Goal: Task Accomplishment & Management: Use online tool/utility

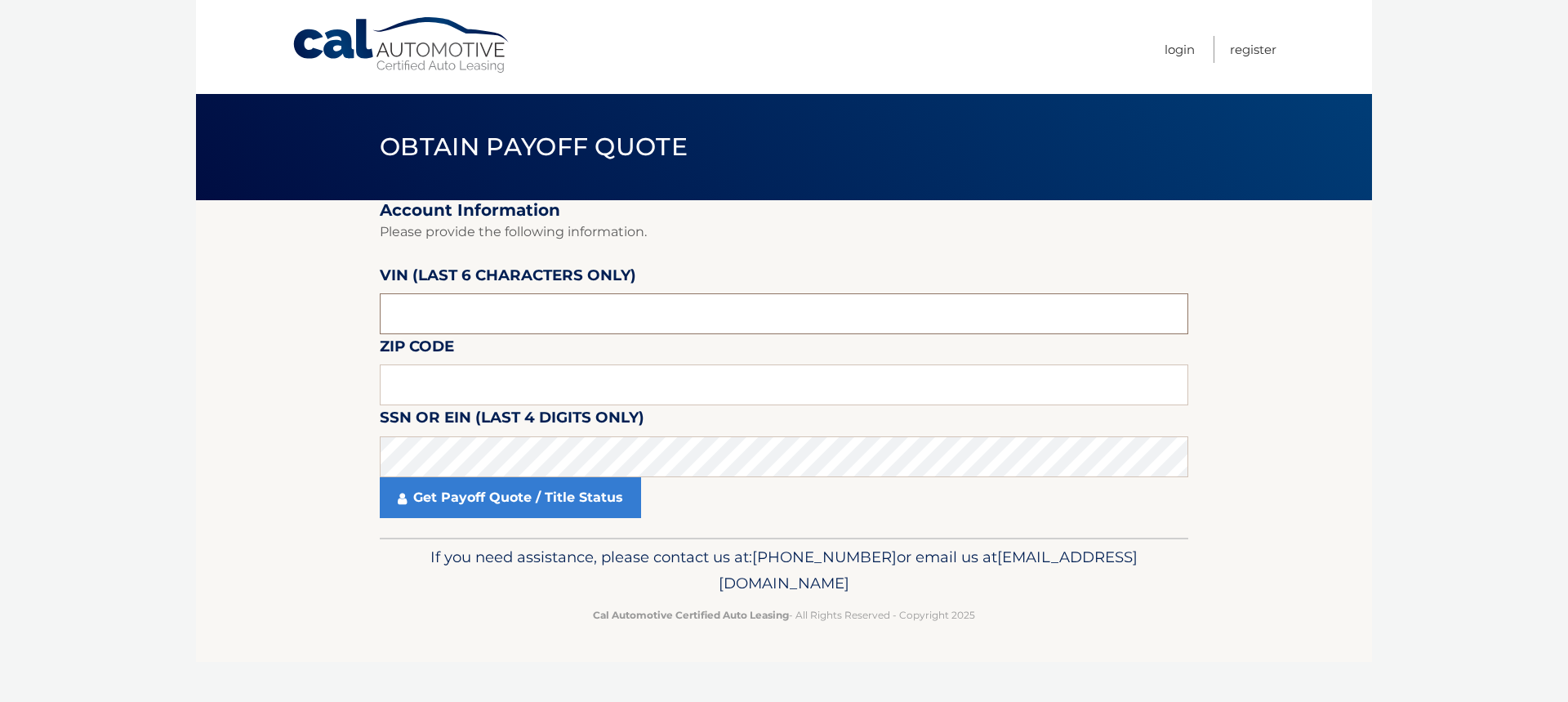
click at [435, 308] on input "text" at bounding box center [783, 314] width 808 height 41
type input "145113"
drag, startPoint x: 570, startPoint y: 372, endPoint x: 575, endPoint y: 386, distance: 14.9
click at [570, 373] on input "text" at bounding box center [783, 384] width 808 height 41
type input "08009"
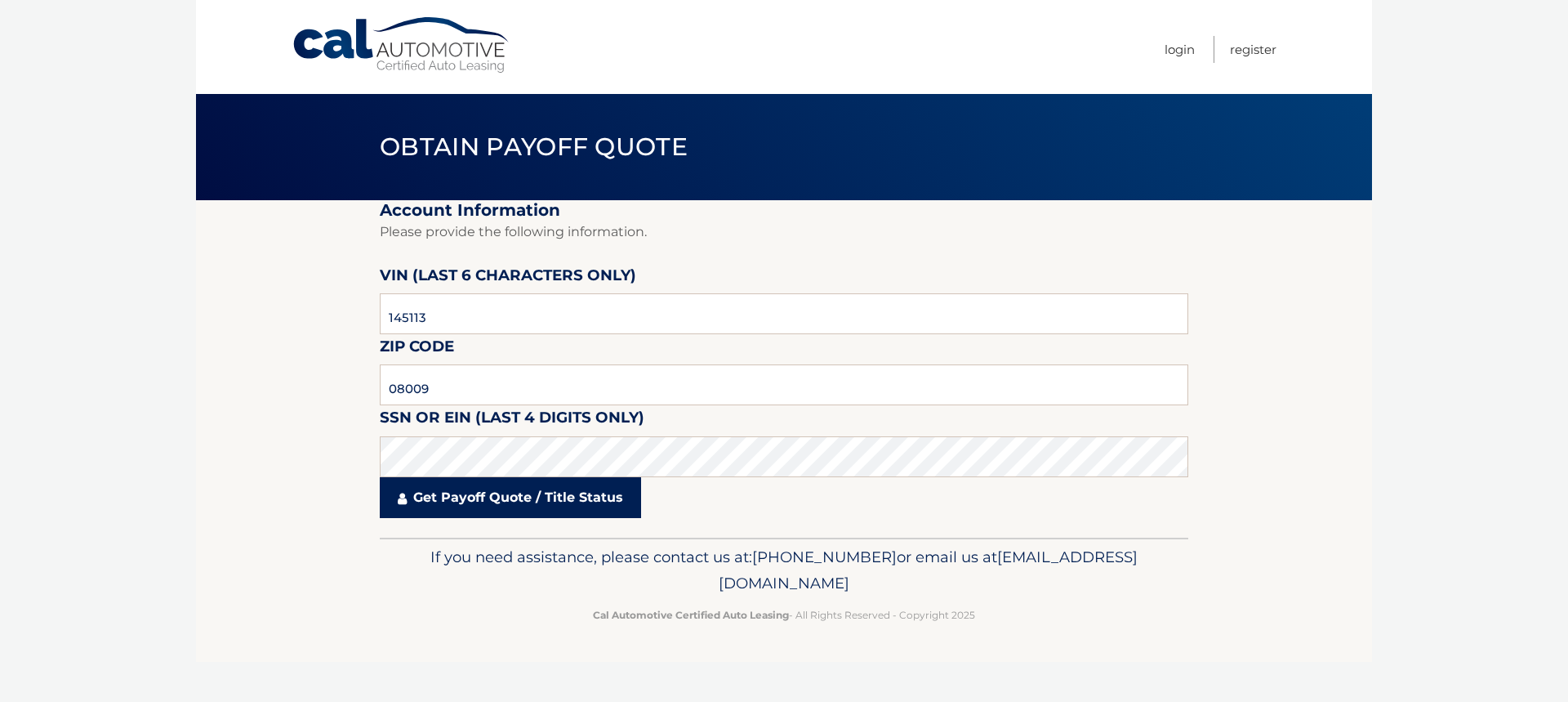
click at [465, 489] on link "Get Payoff Quote / Title Status" at bounding box center [509, 497] width 261 height 41
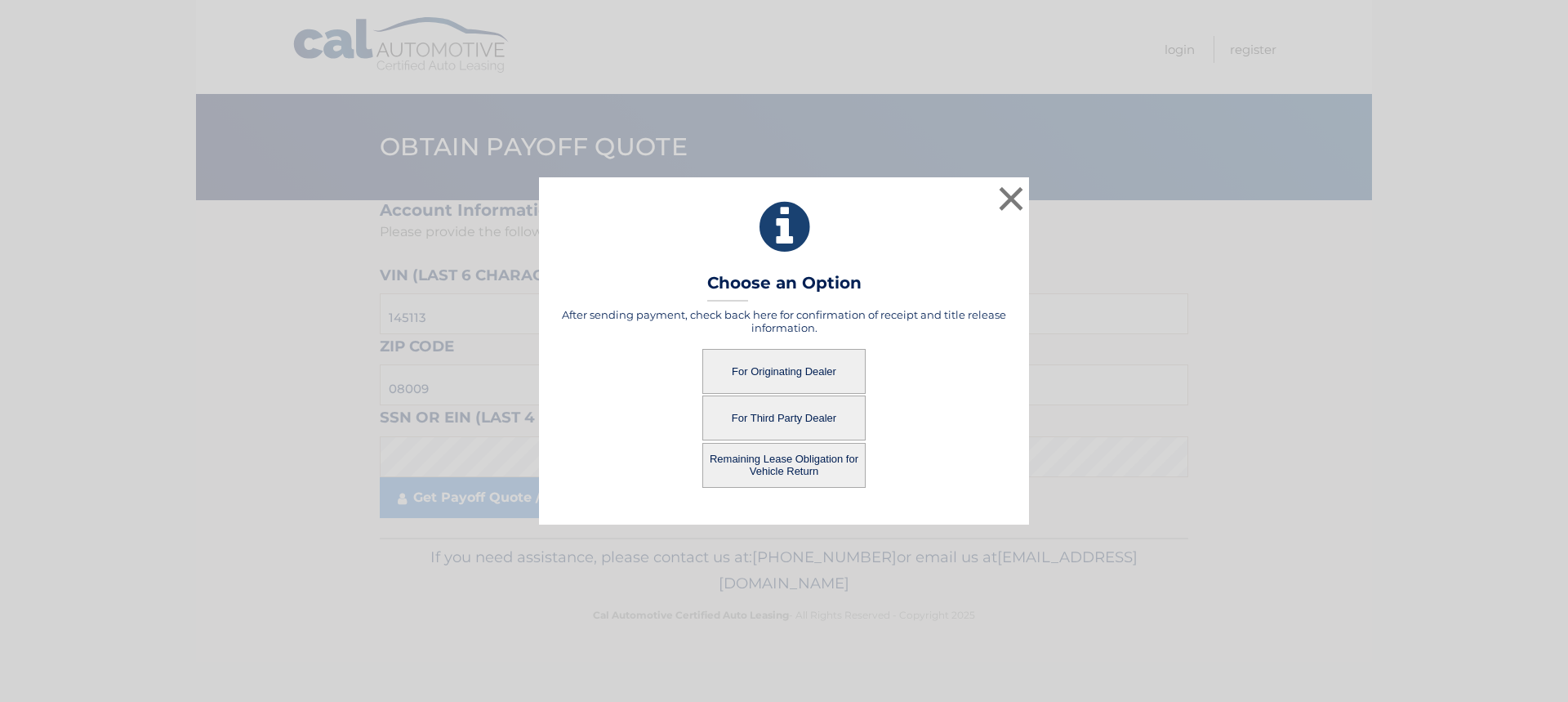
click at [800, 374] on button "For Originating Dealer" at bounding box center [784, 371] width 163 height 45
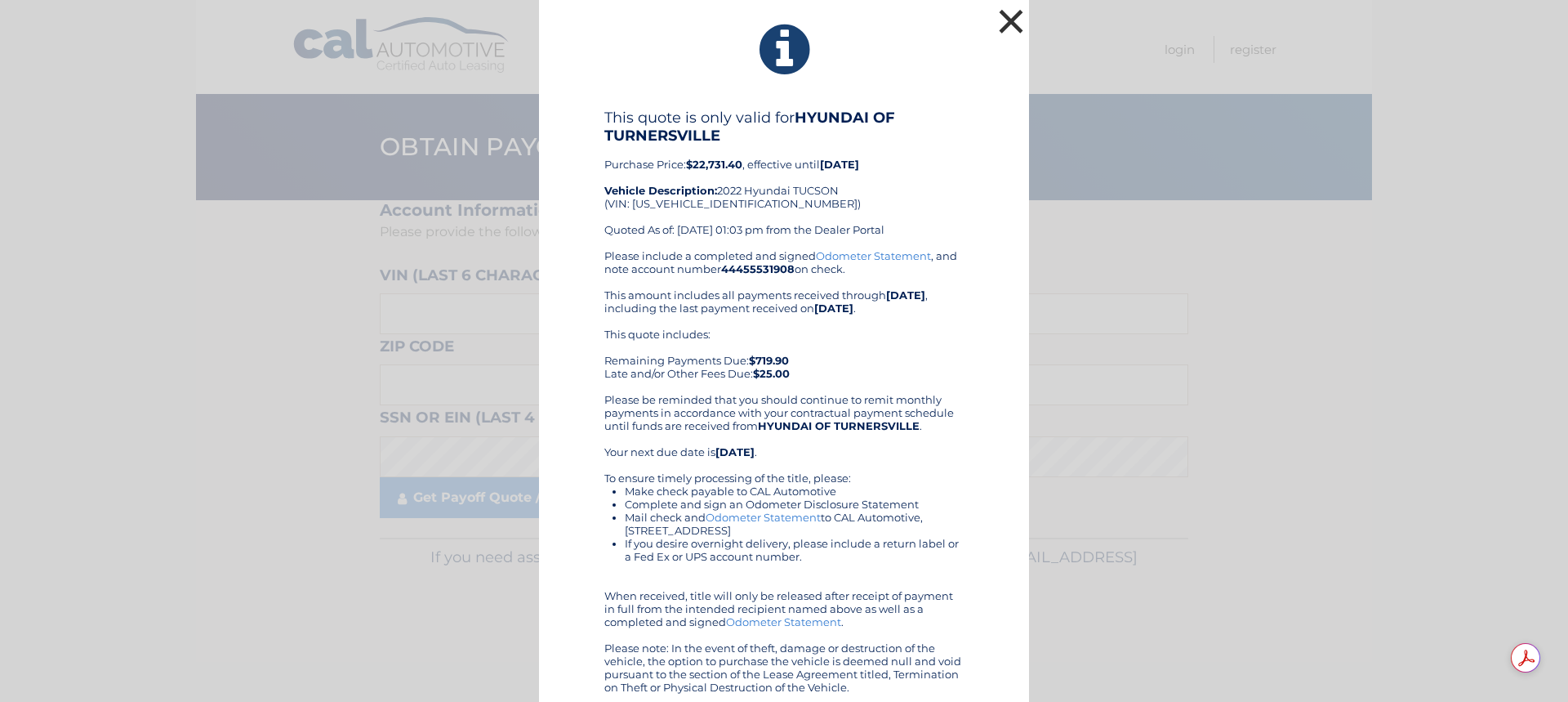
click at [1003, 27] on button "×" at bounding box center [1011, 21] width 33 height 33
